Goal: Check status: Check status

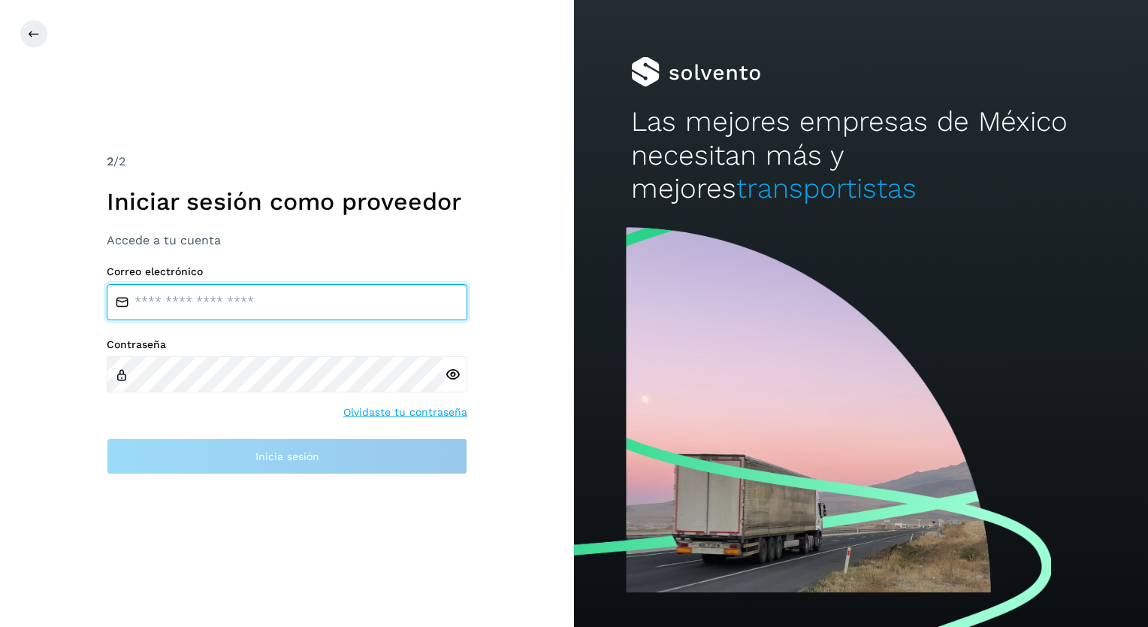
click at [174, 301] on input "email" at bounding box center [287, 302] width 361 height 36
type input "**********"
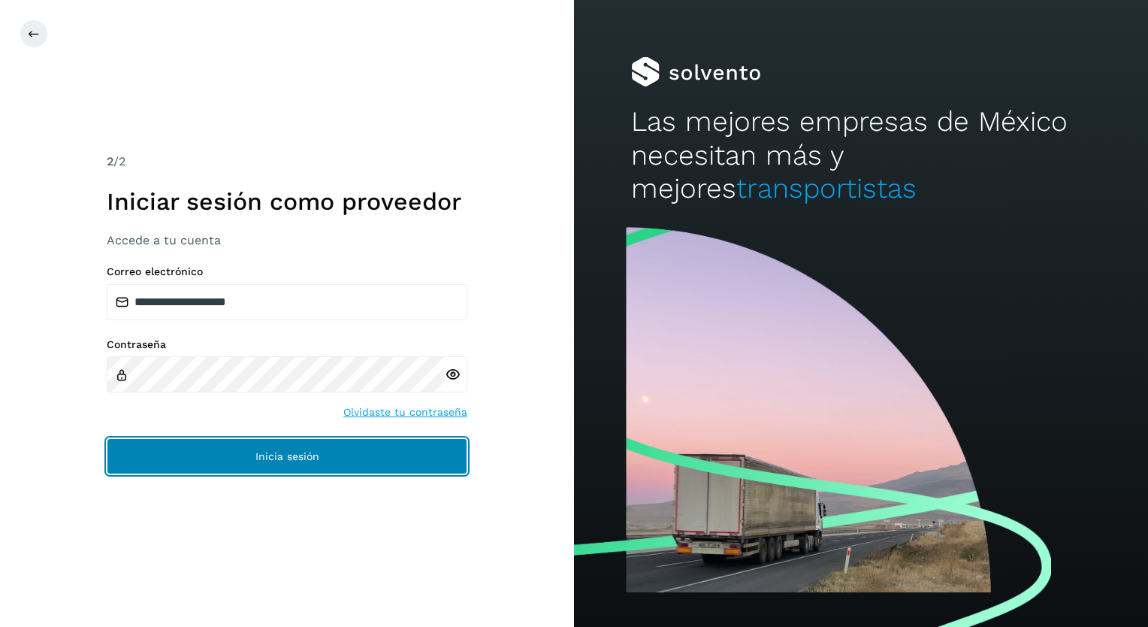
click at [249, 449] on button "Inicia sesión" at bounding box center [287, 456] width 361 height 36
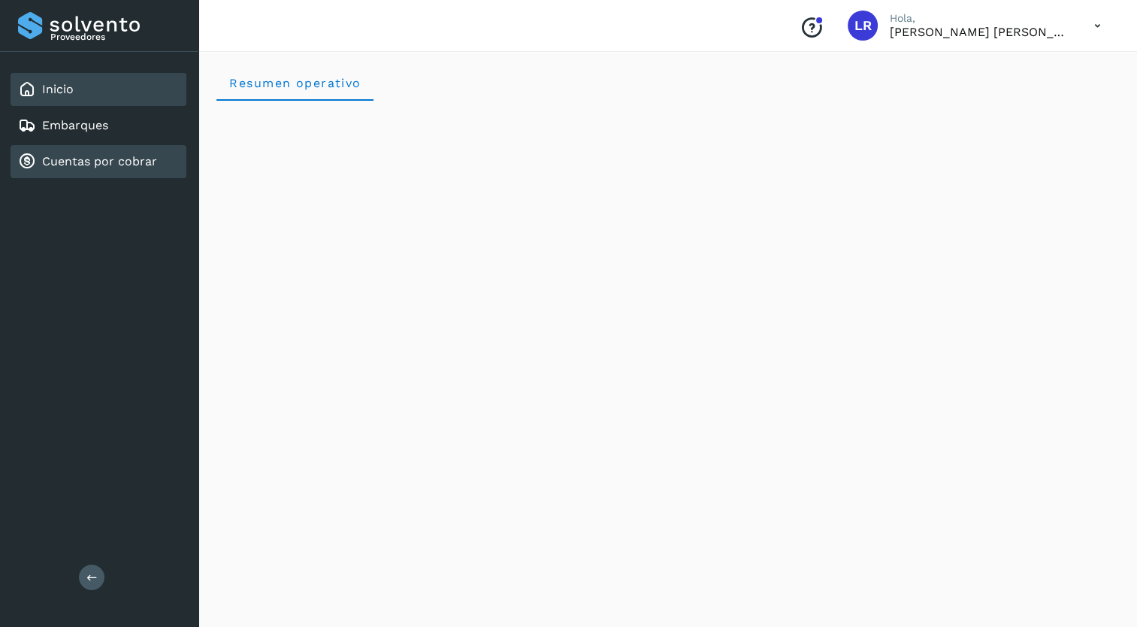
click at [87, 158] on link "Cuentas por cobrar" at bounding box center [99, 161] width 115 height 14
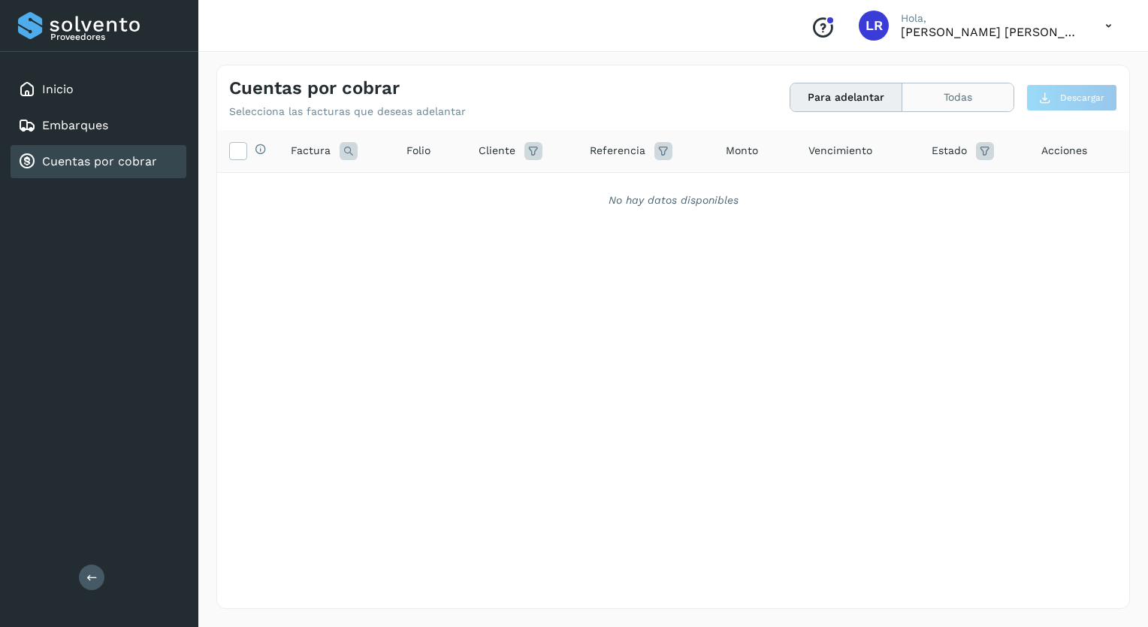
click at [954, 98] on button "Todas" at bounding box center [957, 97] width 111 height 28
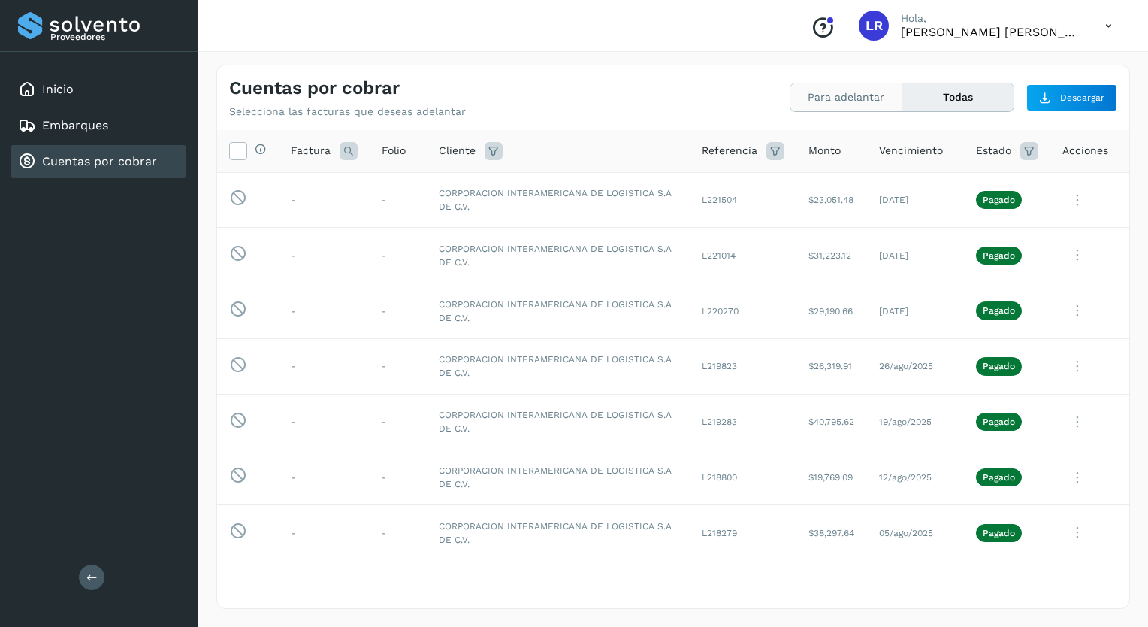
click at [835, 95] on button "Para adelantar" at bounding box center [846, 97] width 112 height 28
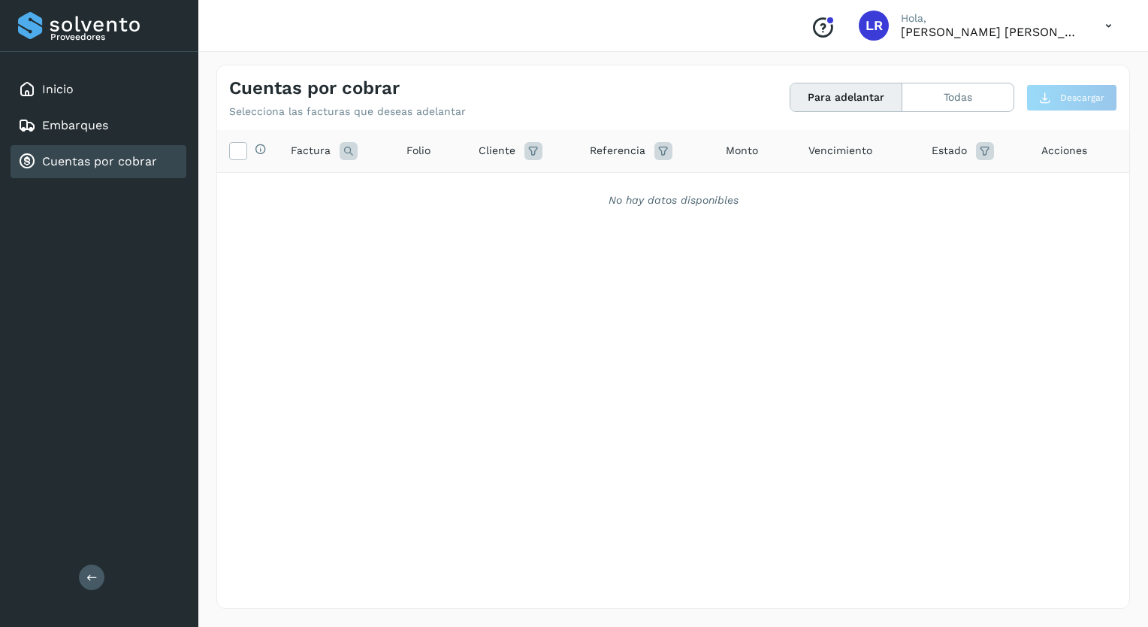
click at [1100, 22] on icon at bounding box center [1108, 26] width 31 height 31
click at [1011, 65] on div "Cerrar sesión" at bounding box center [1033, 67] width 179 height 29
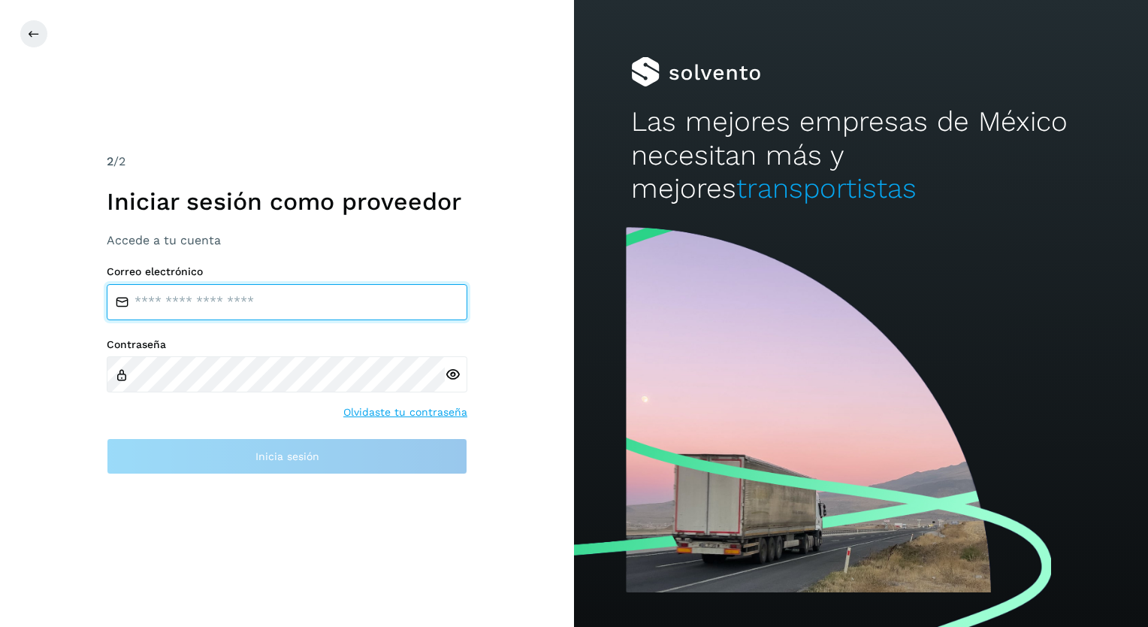
click at [182, 304] on input "email" at bounding box center [287, 302] width 361 height 36
type input "**********"
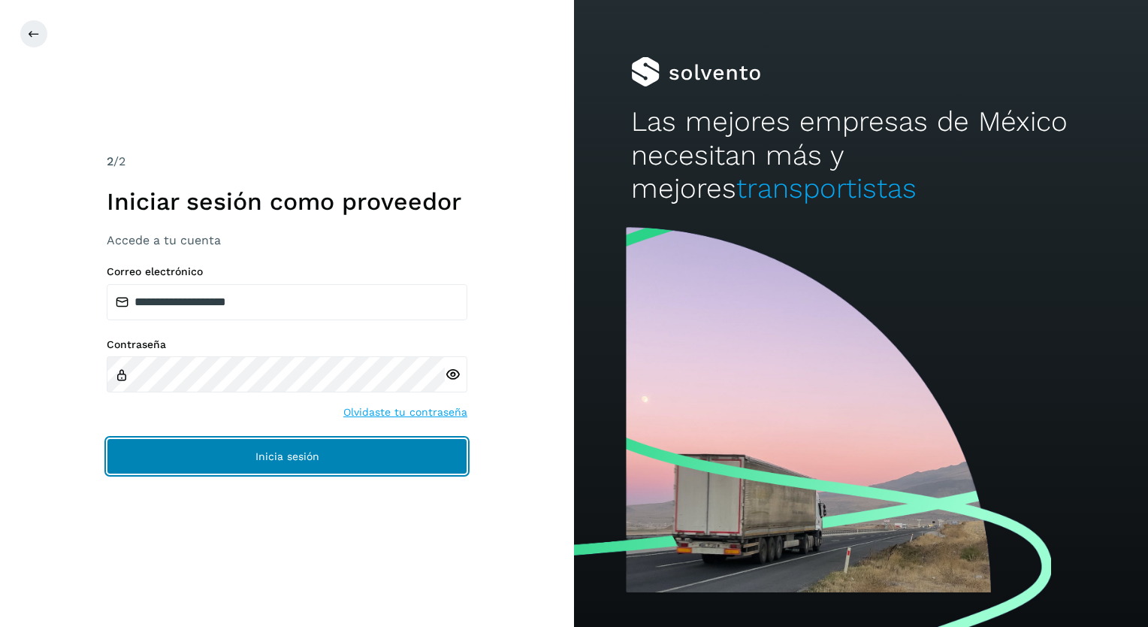
click at [267, 461] on button "Inicia sesión" at bounding box center [287, 456] width 361 height 36
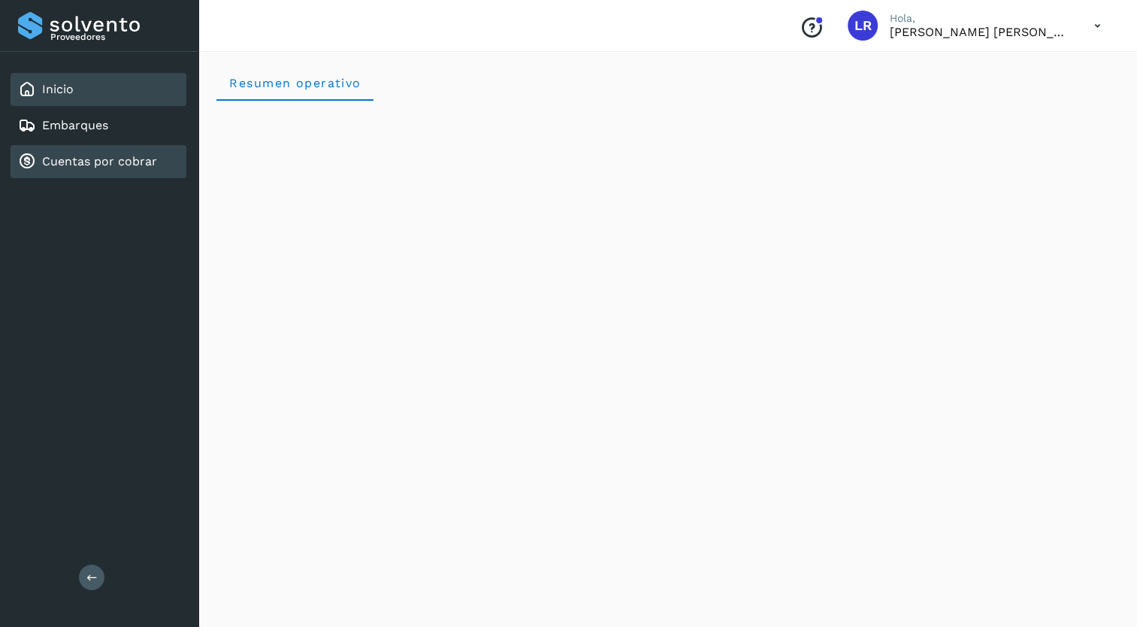
click at [92, 157] on link "Cuentas por cobrar" at bounding box center [99, 161] width 115 height 14
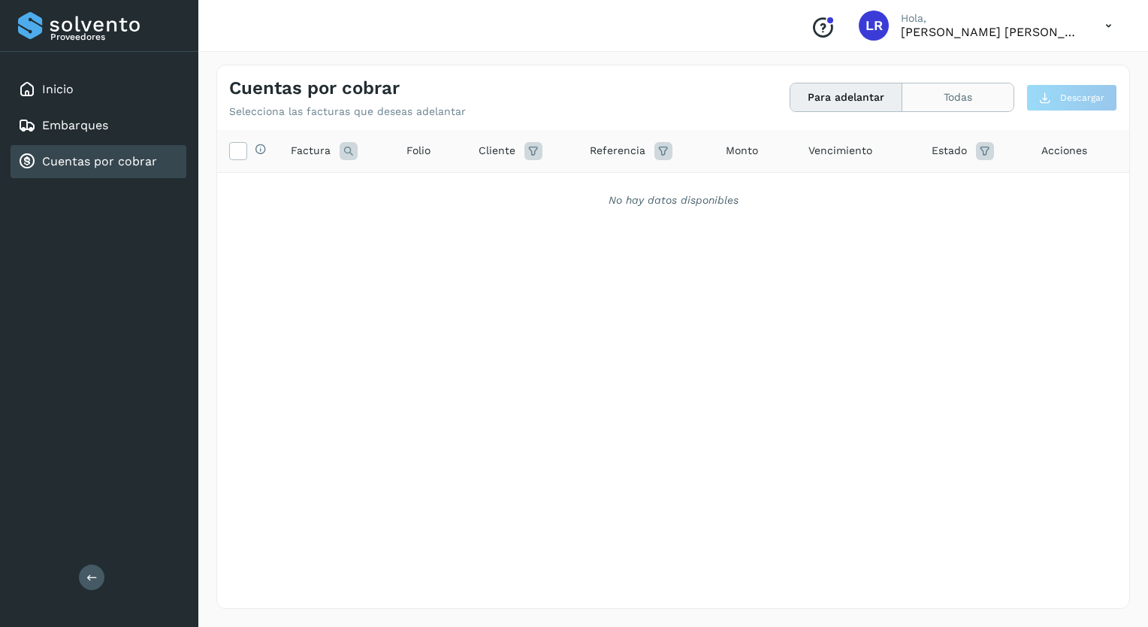
click at [955, 92] on button "Todas" at bounding box center [957, 97] width 111 height 28
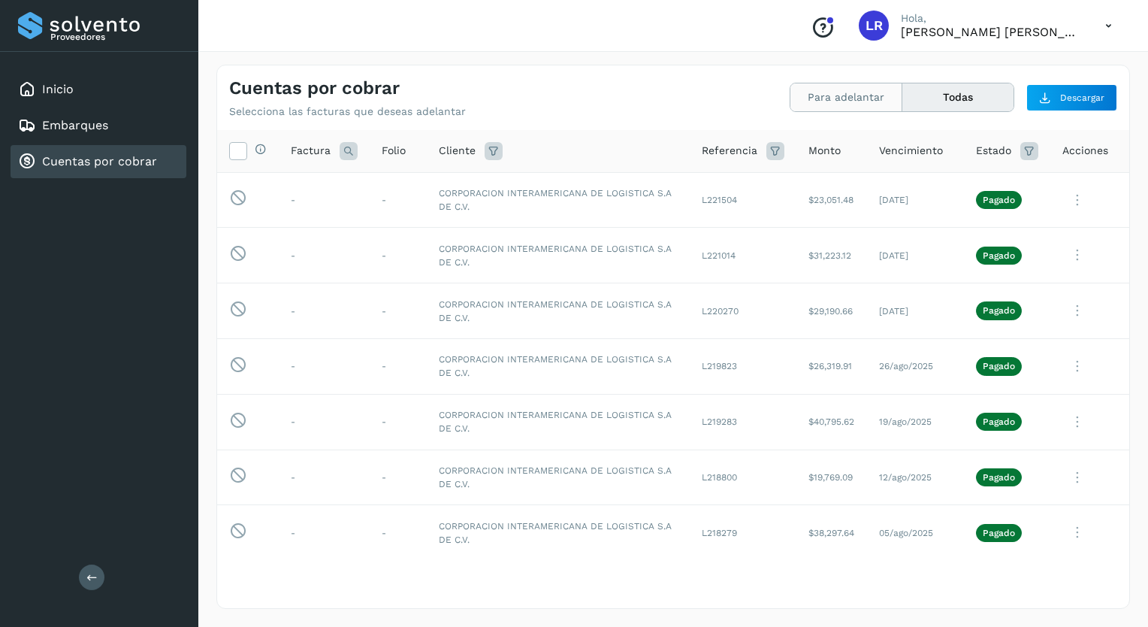
click at [838, 90] on button "Para adelantar" at bounding box center [846, 97] width 112 height 28
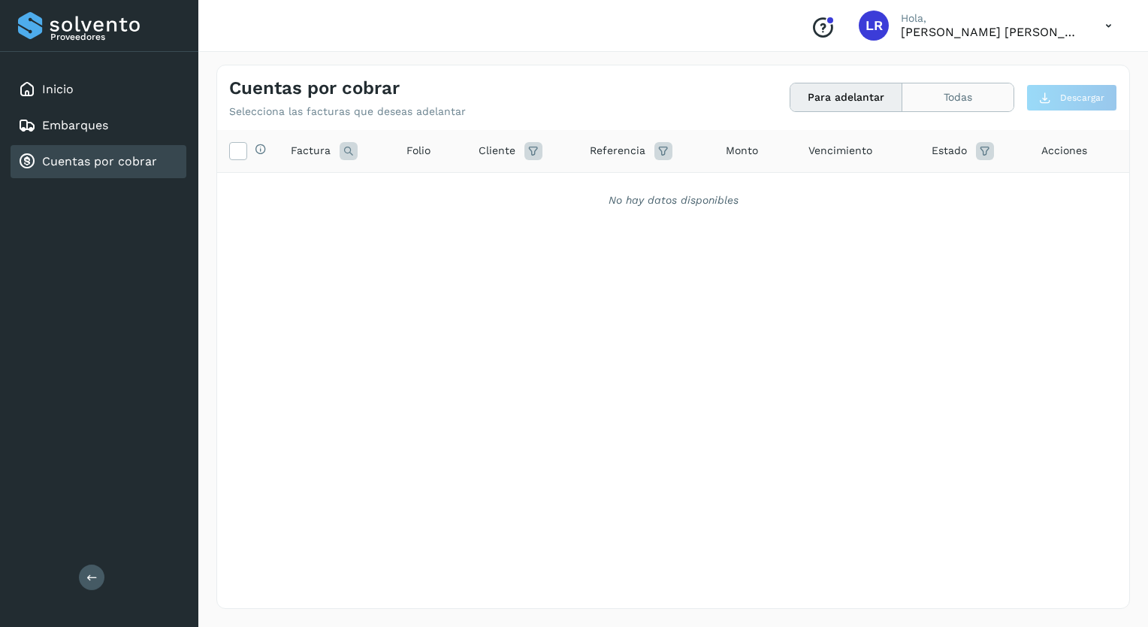
click at [956, 95] on button "Todas" at bounding box center [957, 97] width 111 height 28
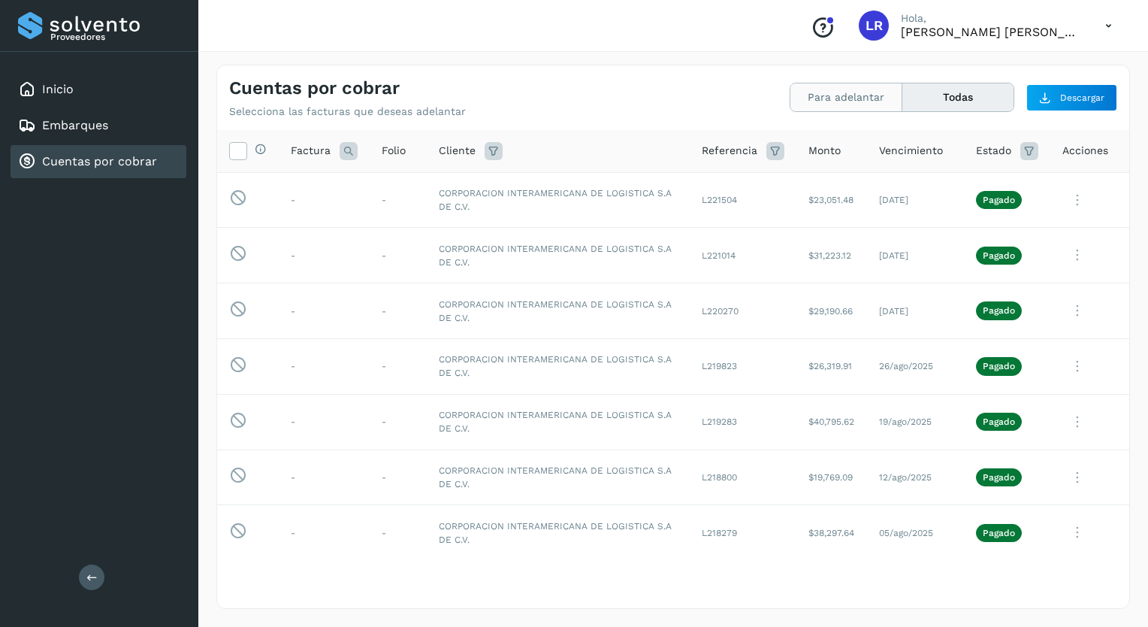
click at [838, 92] on button "Para adelantar" at bounding box center [846, 97] width 112 height 28
